Goal: Task Accomplishment & Management: Manage account settings

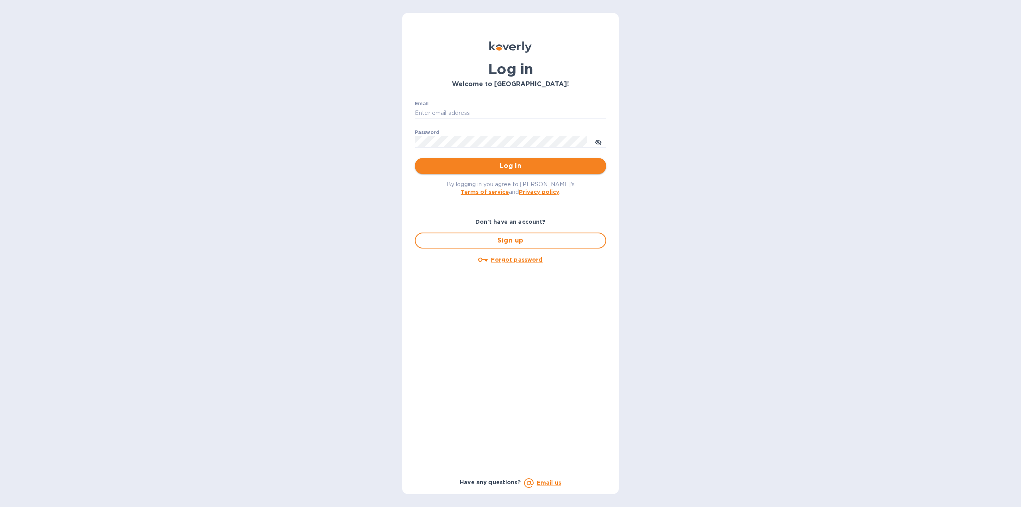
type input "[EMAIL_ADDRESS][DOMAIN_NAME]"
click at [515, 168] on span "Log in" at bounding box center [510, 166] width 179 height 10
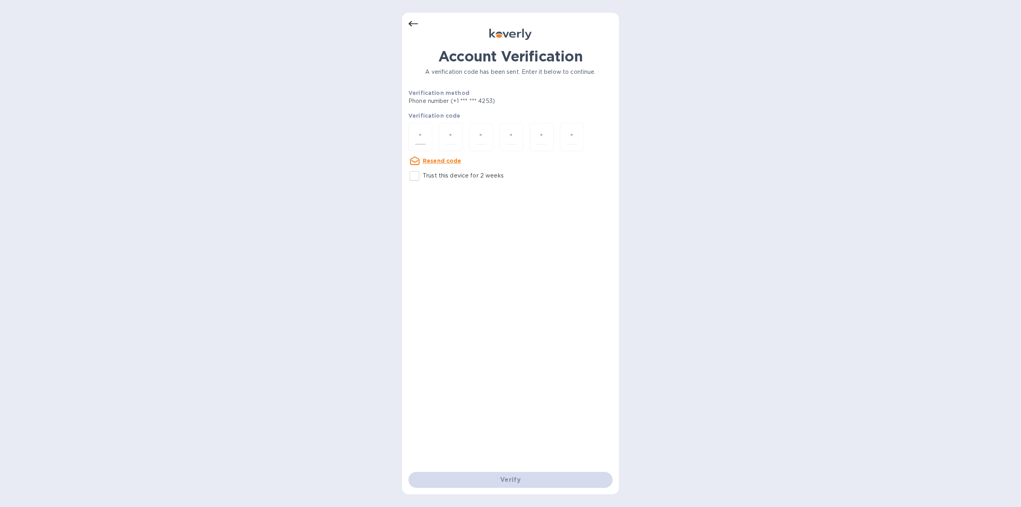
click at [427, 136] on div at bounding box center [420, 137] width 24 height 28
type input "2"
type input "1"
type input "2"
type input "9"
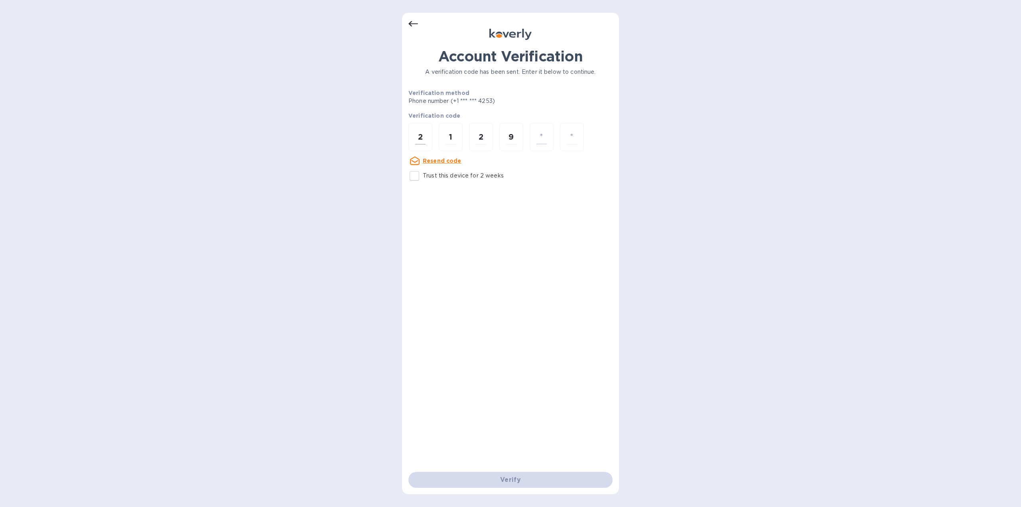
type input "4"
type input "8"
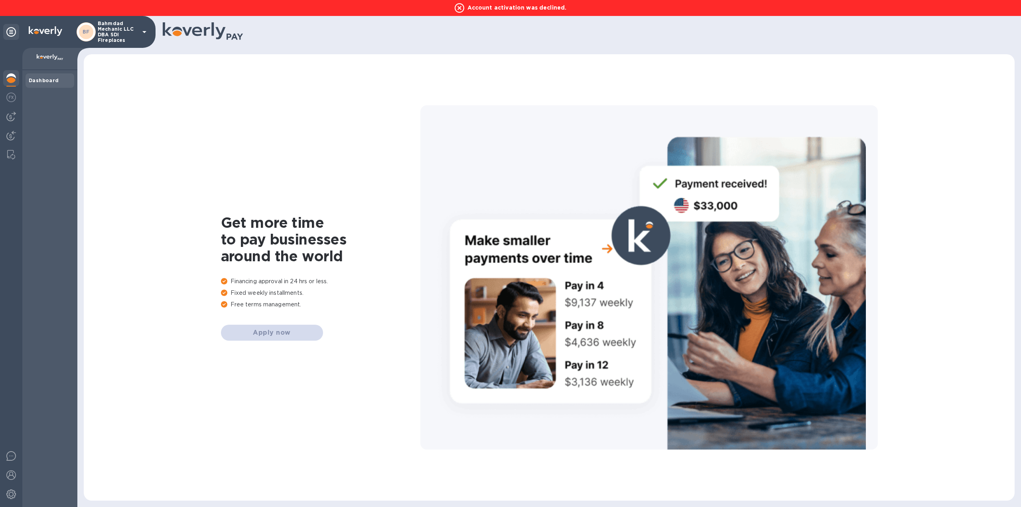
click at [145, 34] on icon at bounding box center [145, 32] width 10 height 10
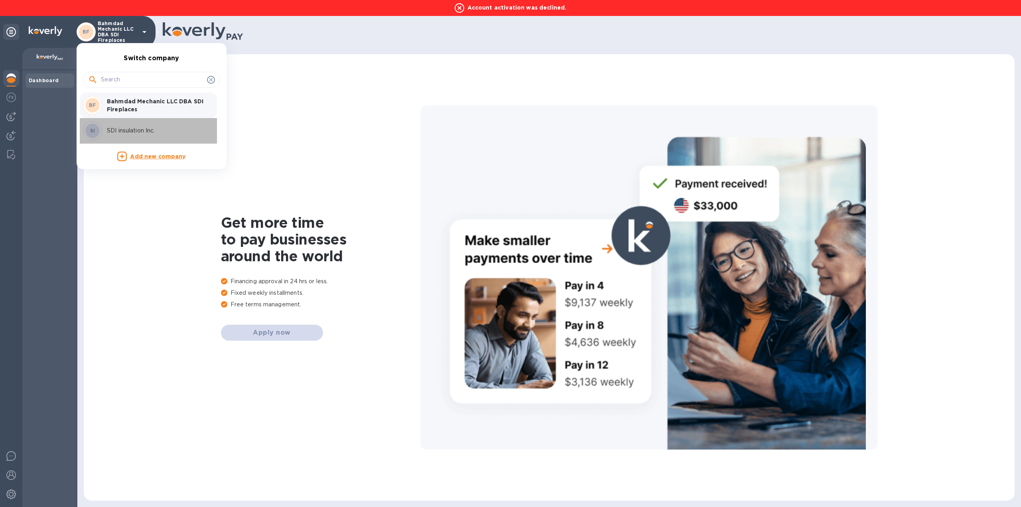
click at [147, 129] on p "SDI insulation Inc." at bounding box center [157, 130] width 101 height 8
